Goal: Information Seeking & Learning: Learn about a topic

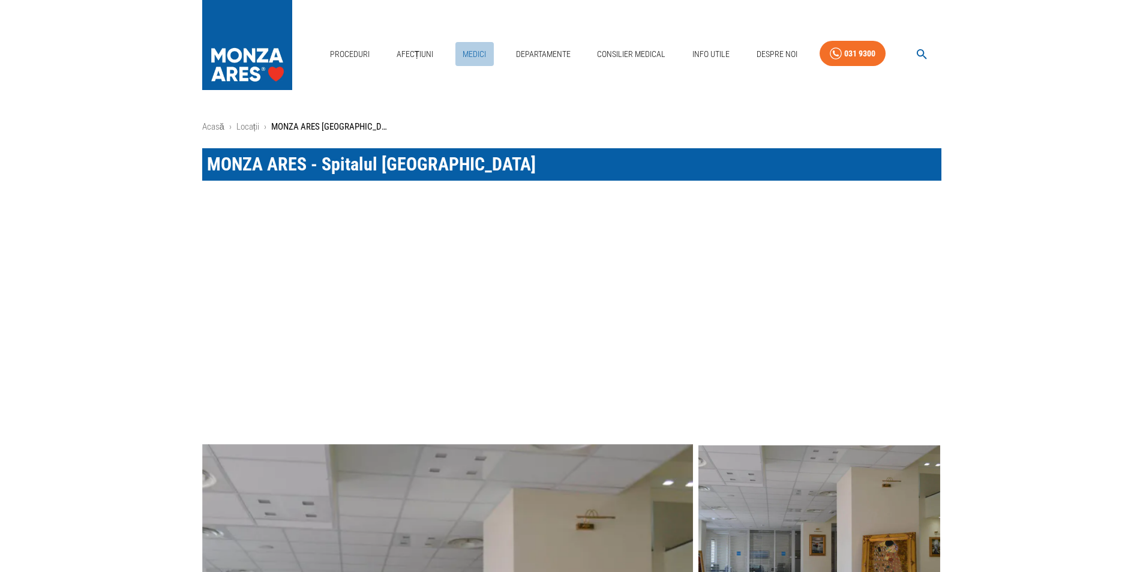
click at [480, 53] on link "Medici" at bounding box center [475, 54] width 38 height 25
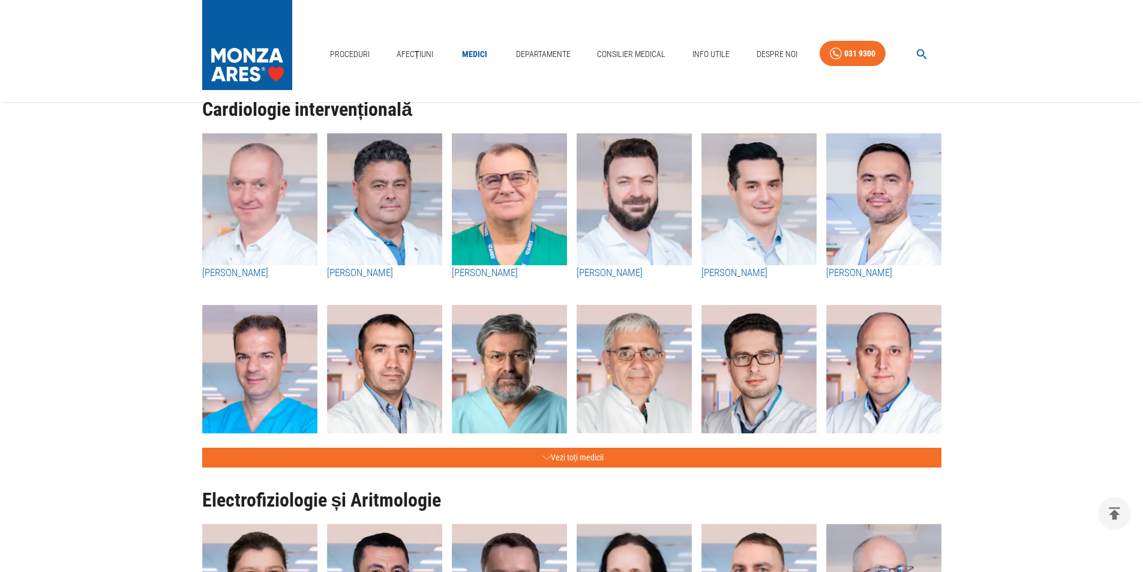
scroll to position [420, 0]
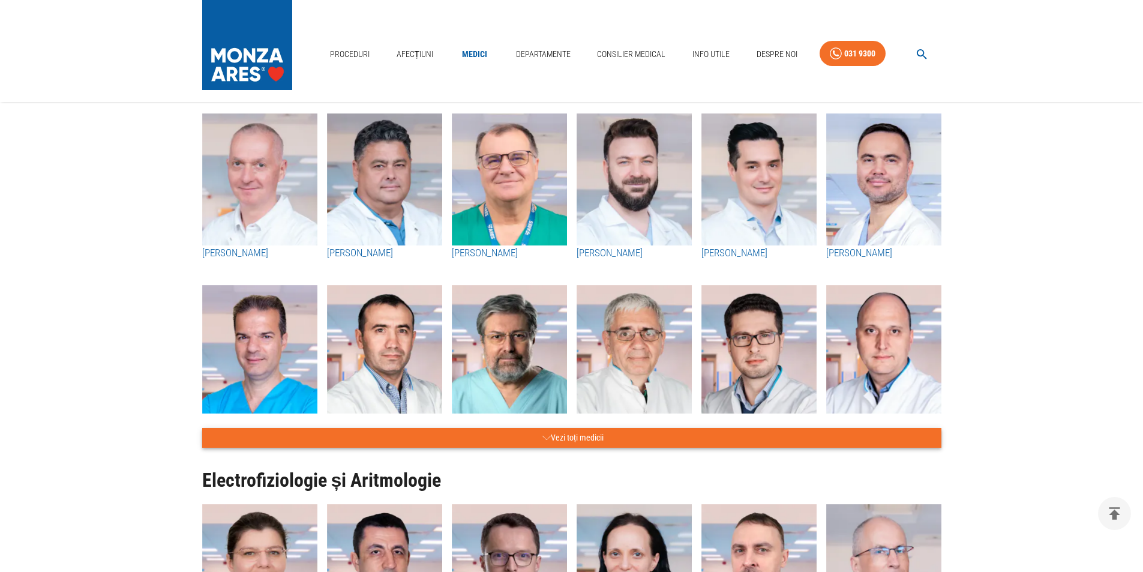
click at [606, 432] on button "Vezi toți medicii" at bounding box center [571, 438] width 739 height 20
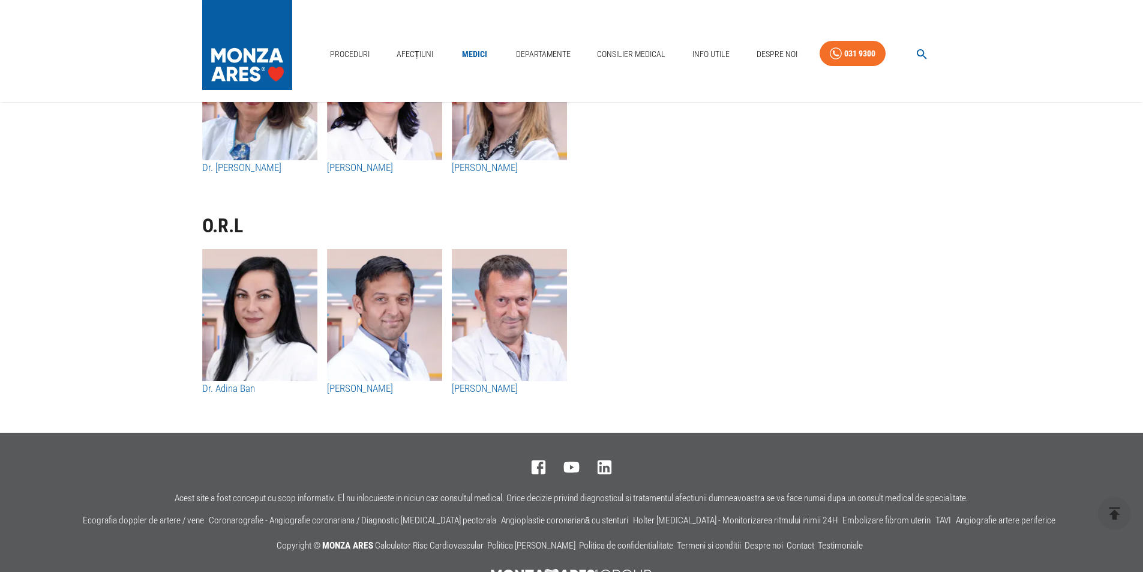
scroll to position [7129, 0]
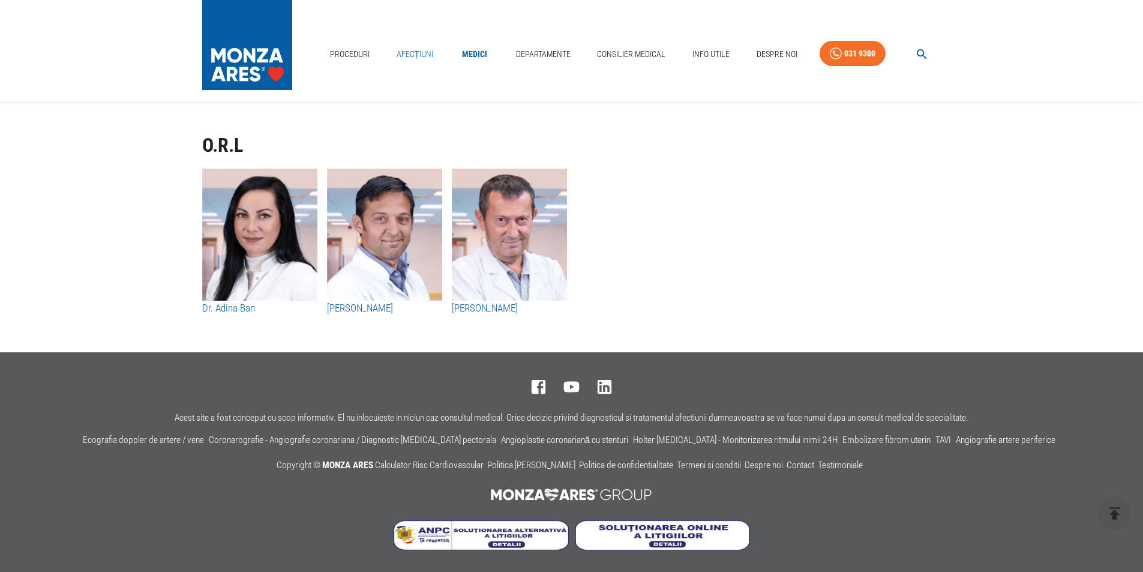
click at [428, 54] on link "Afecțiuni" at bounding box center [415, 54] width 47 height 25
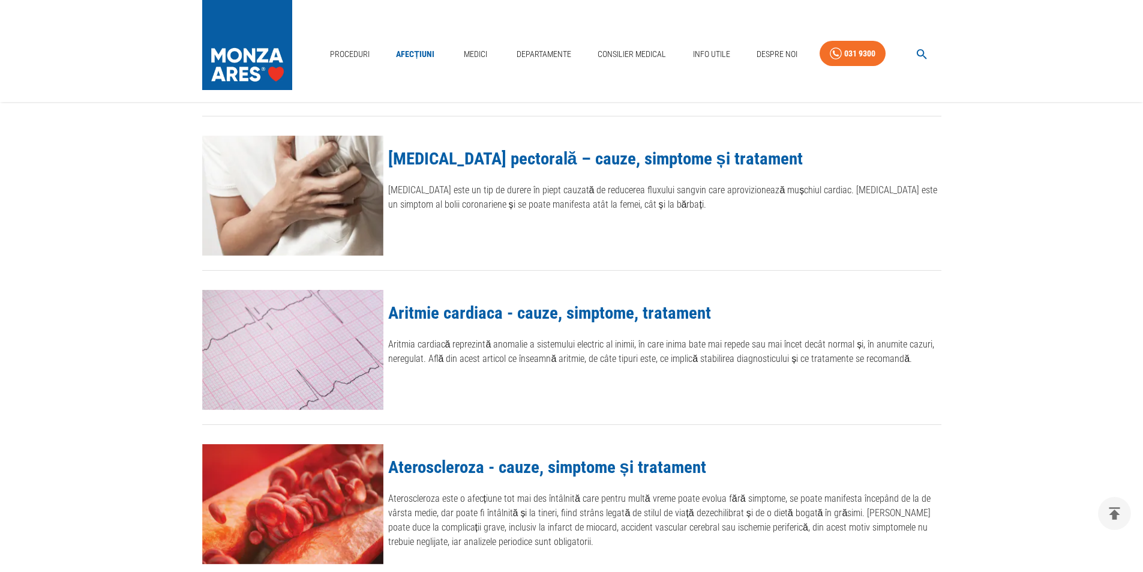
scroll to position [660, 0]
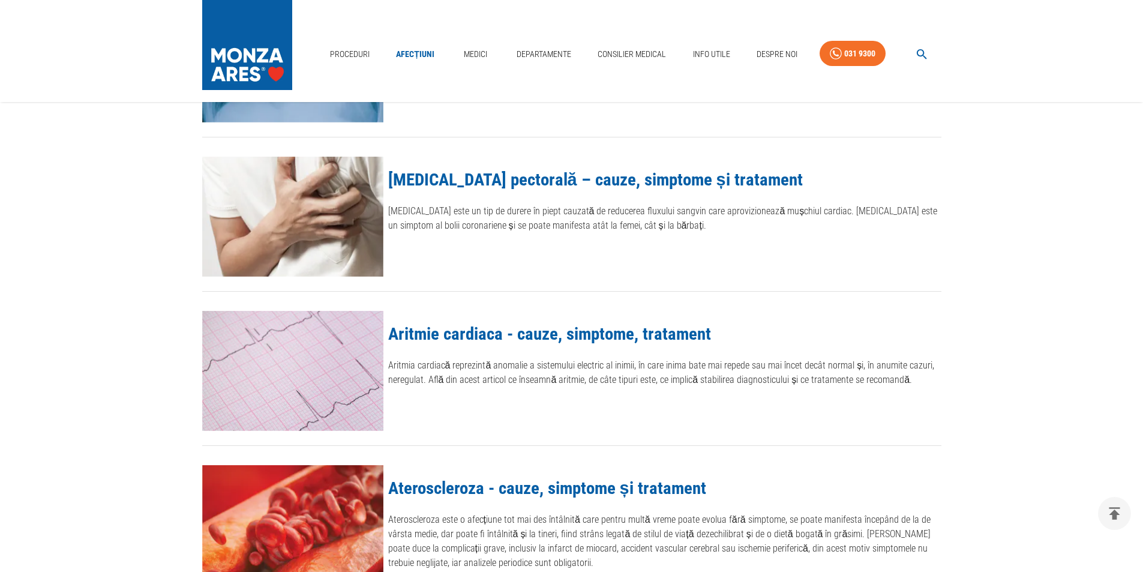
click at [468, 178] on link "[MEDICAL_DATA] pectorală – cauze, simptome și tratament" at bounding box center [595, 179] width 415 height 20
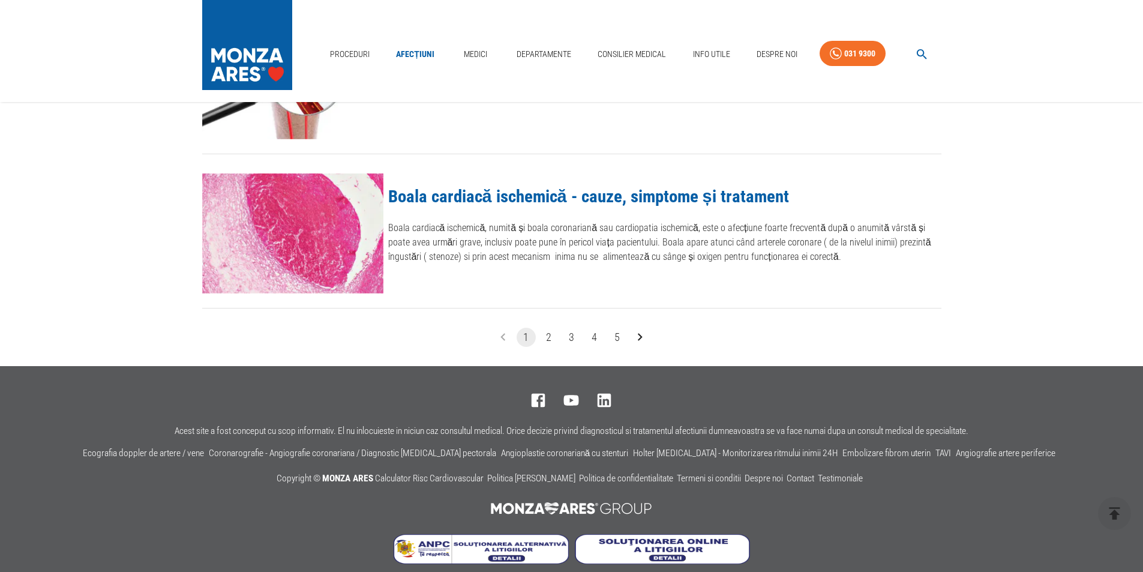
scroll to position [1429, 0]
